Goal: Find specific page/section: Find specific page/section

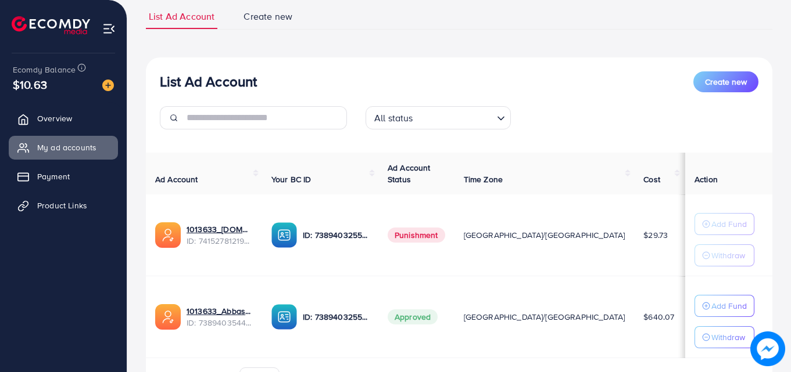
scroll to position [83, 0]
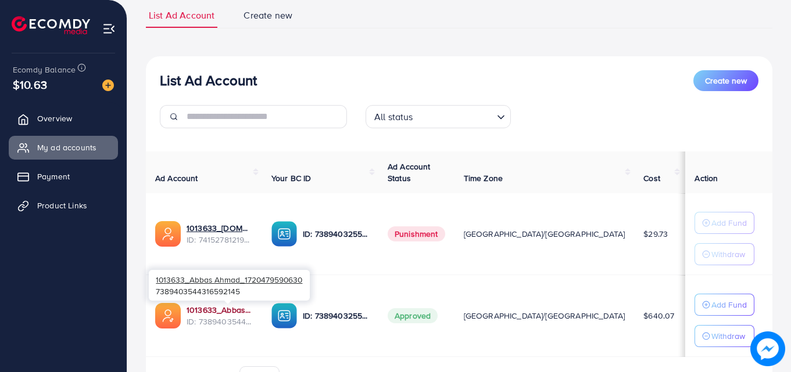
click at [223, 313] on link "1013633_Abbas Ahmad_1720479590630" at bounding box center [220, 310] width 66 height 12
click at [241, 310] on link "1013633_Abbas Ahmad_1720479590630" at bounding box center [220, 310] width 66 height 12
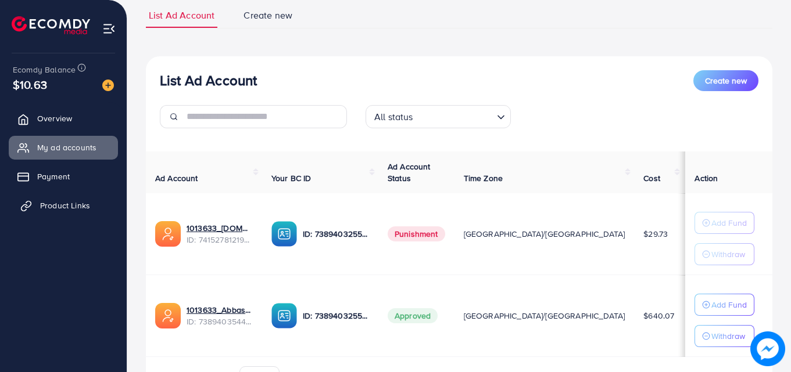
click at [51, 205] on span "Product Links" at bounding box center [65, 206] width 50 height 12
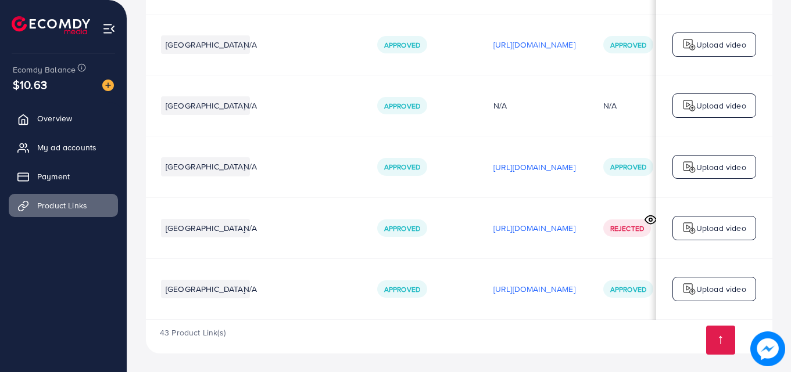
scroll to position [0, 210]
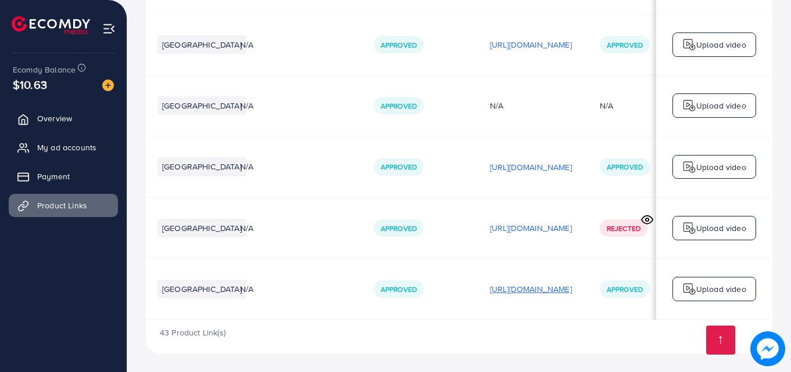
click at [539, 284] on p "[URL][DOMAIN_NAME]" at bounding box center [531, 289] width 82 height 14
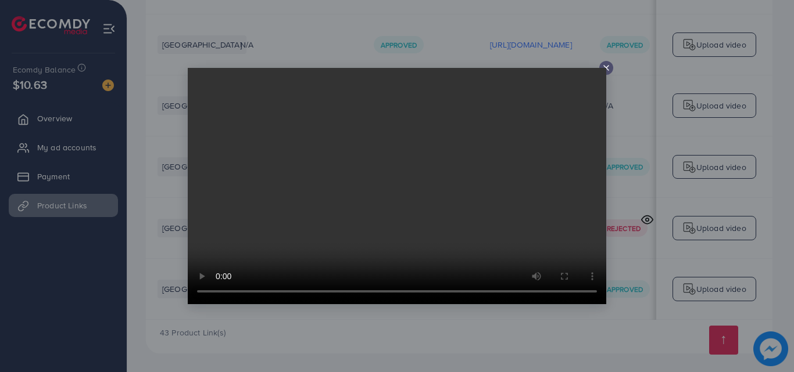
click at [603, 64] on icon at bounding box center [605, 67] width 9 height 9
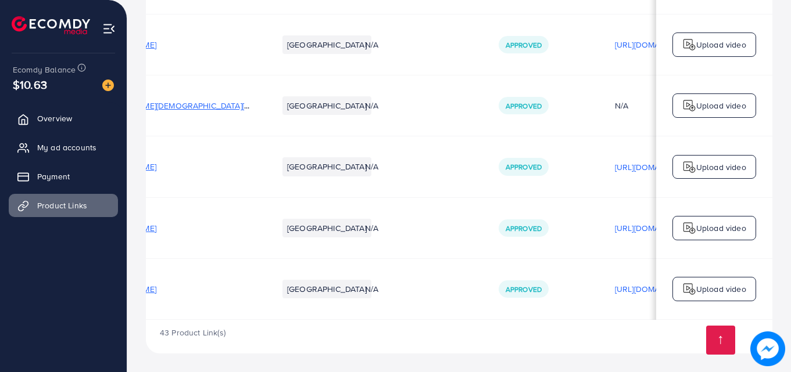
scroll to position [0, 36]
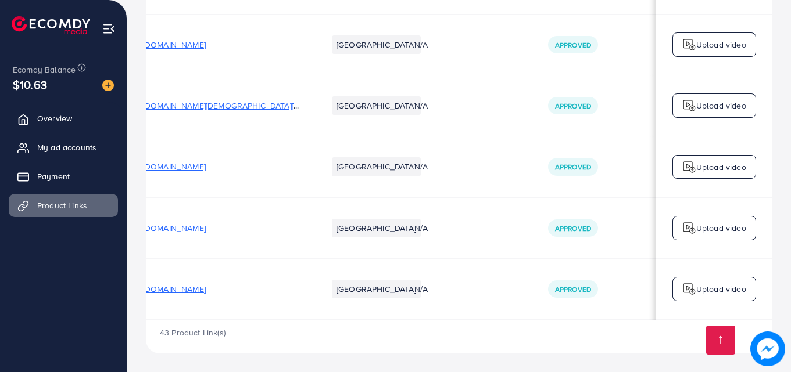
click at [206, 285] on span "[URL][DOMAIN_NAME]" at bounding box center [165, 290] width 82 height 12
click at [78, 146] on span "My ad accounts" at bounding box center [69, 148] width 59 height 12
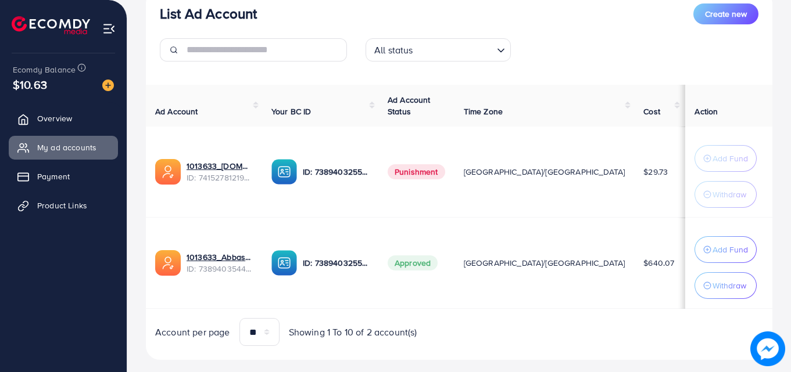
scroll to position [152, 0]
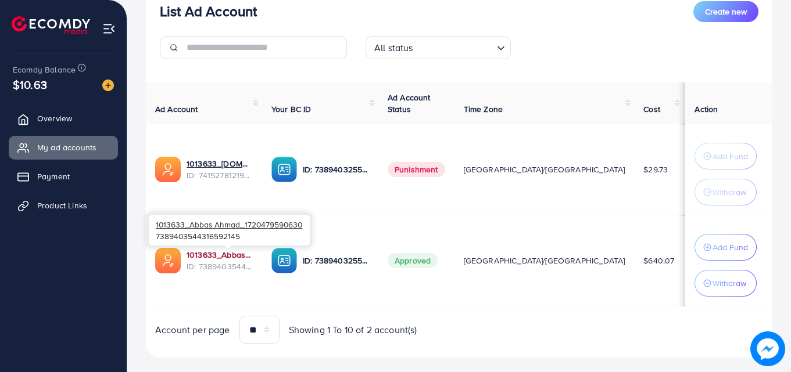
click at [241, 250] on link "1013633_Abbas Ahmad_1720479590630" at bounding box center [220, 255] width 66 height 12
